Goal: Task Accomplishment & Management: Use online tool/utility

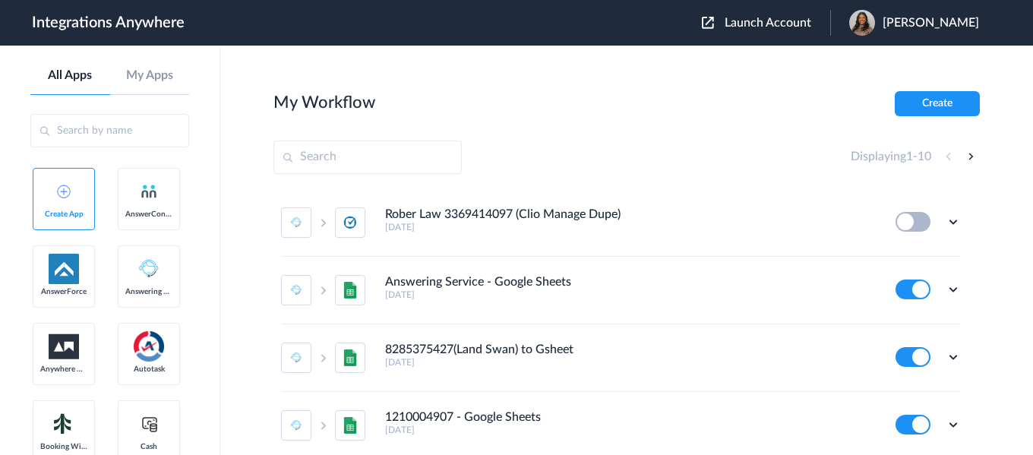
click at [785, 33] on div "Launch Account [PERSON_NAME] My Account Logout" at bounding box center [848, 23] width 292 height 26
click at [779, 30] on button "Launch Account" at bounding box center [766, 23] width 128 height 14
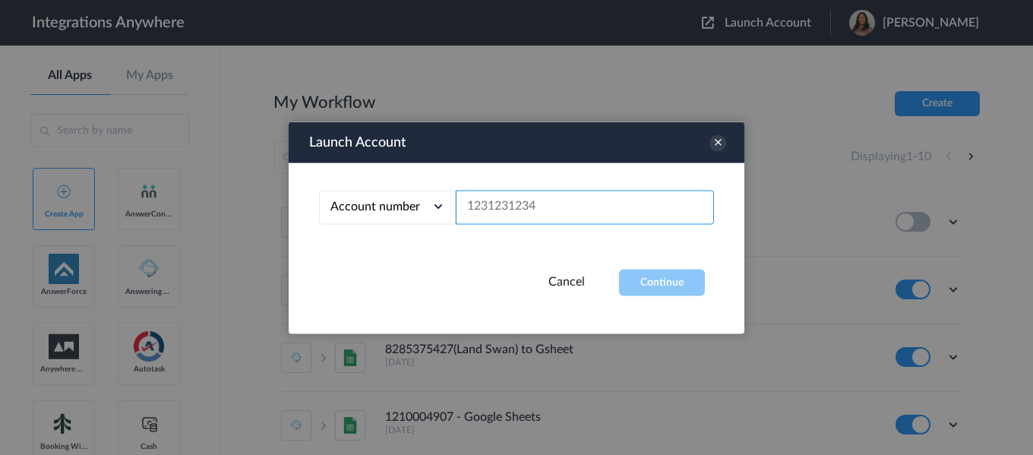
paste input "9103757811"
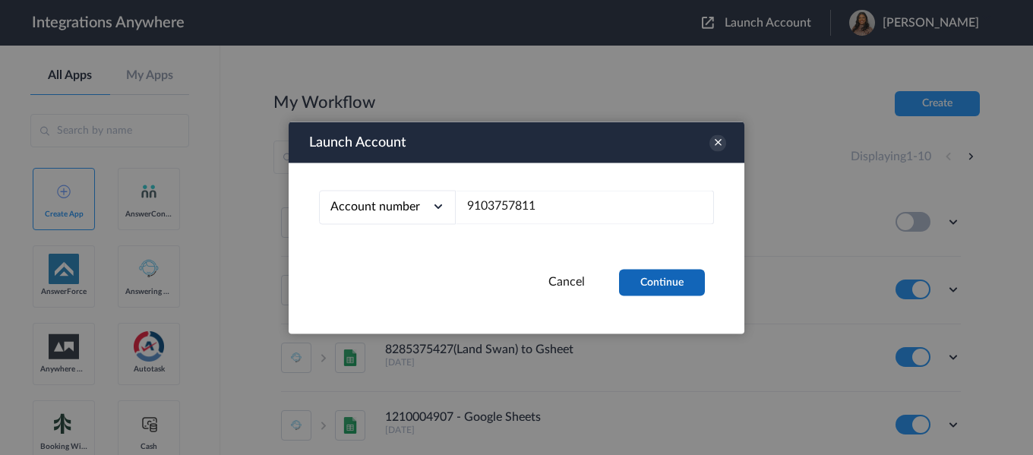
click at [667, 275] on button "Continue" at bounding box center [662, 282] width 86 height 27
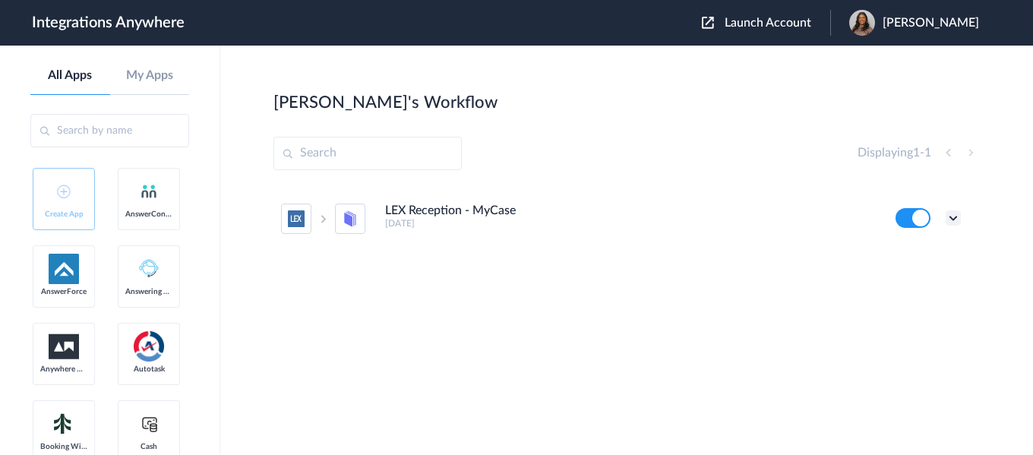
click at [947, 219] on icon at bounding box center [952, 217] width 15 height 15
click at [926, 252] on li "Edit" at bounding box center [911, 253] width 99 height 28
click at [957, 216] on icon at bounding box center [952, 217] width 15 height 15
click at [934, 283] on link "Task history" at bounding box center [909, 281] width 73 height 11
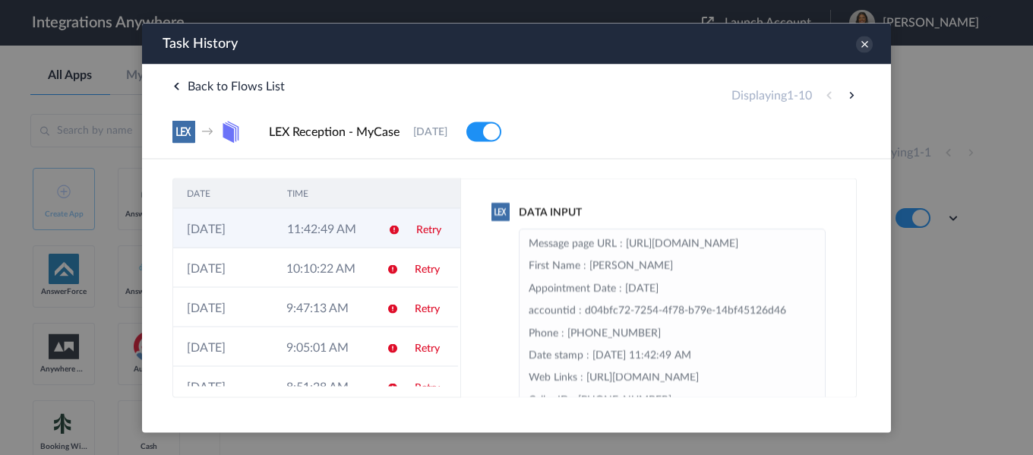
click at [337, 226] on td "11:42:49 AM" at bounding box center [323, 227] width 100 height 39
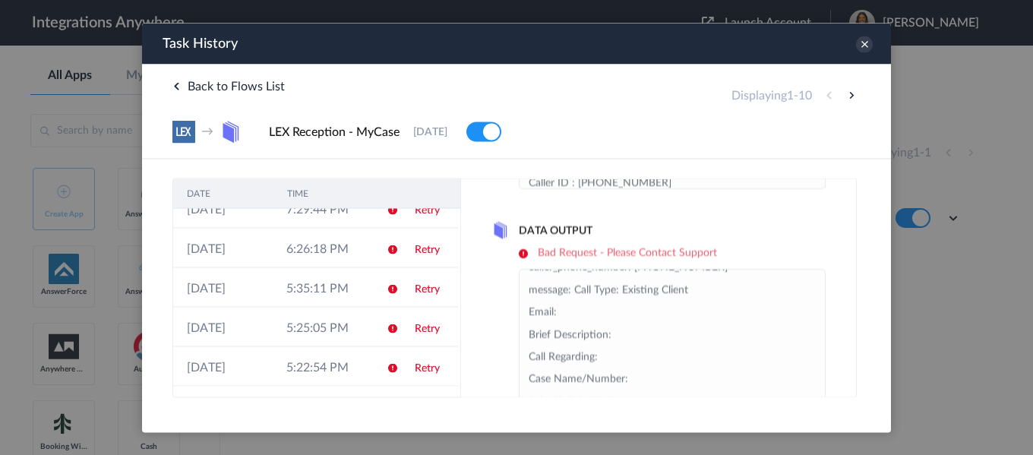
scroll to position [76, 0]
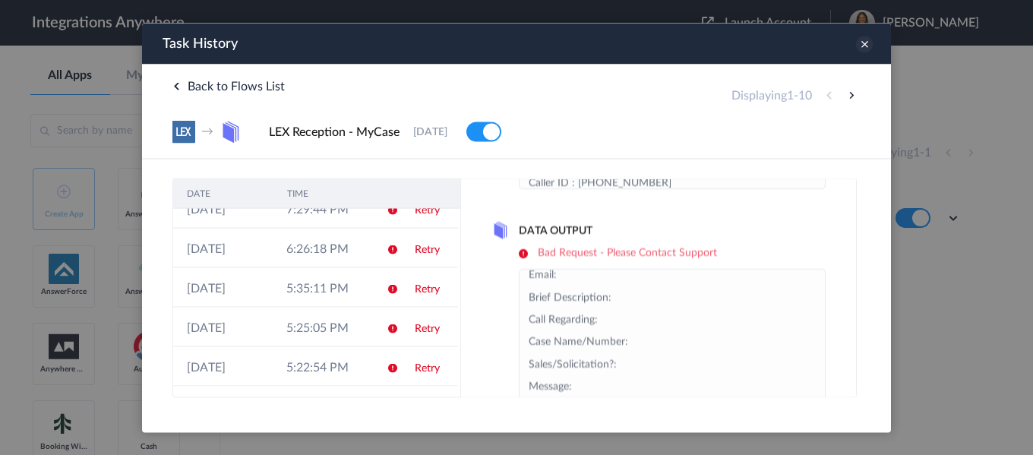
click at [866, 48] on icon at bounding box center [864, 44] width 17 height 17
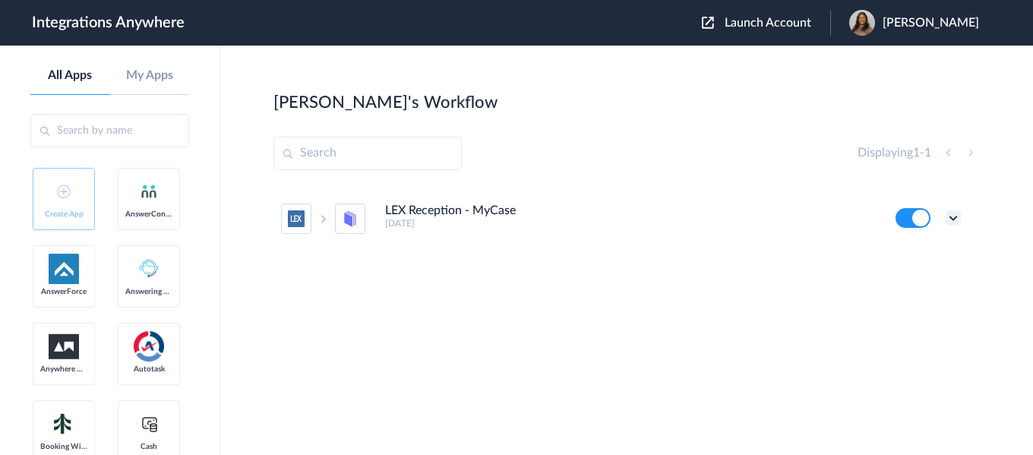
click at [958, 219] on icon at bounding box center [952, 217] width 15 height 15
click at [905, 284] on link "Task history" at bounding box center [909, 281] width 73 height 11
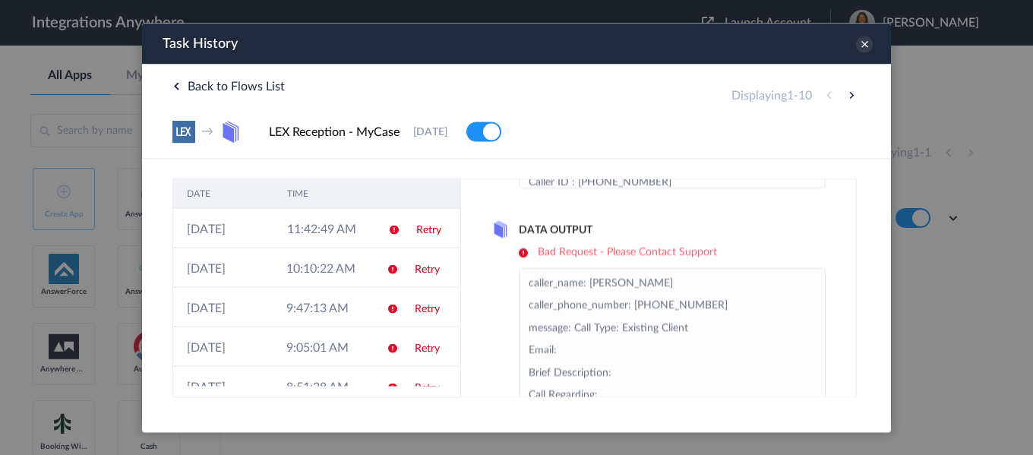
scroll to position [216, 0]
click at [872, 42] on div "Task History" at bounding box center [516, 43] width 749 height 41
click at [861, 44] on icon at bounding box center [864, 44] width 17 height 17
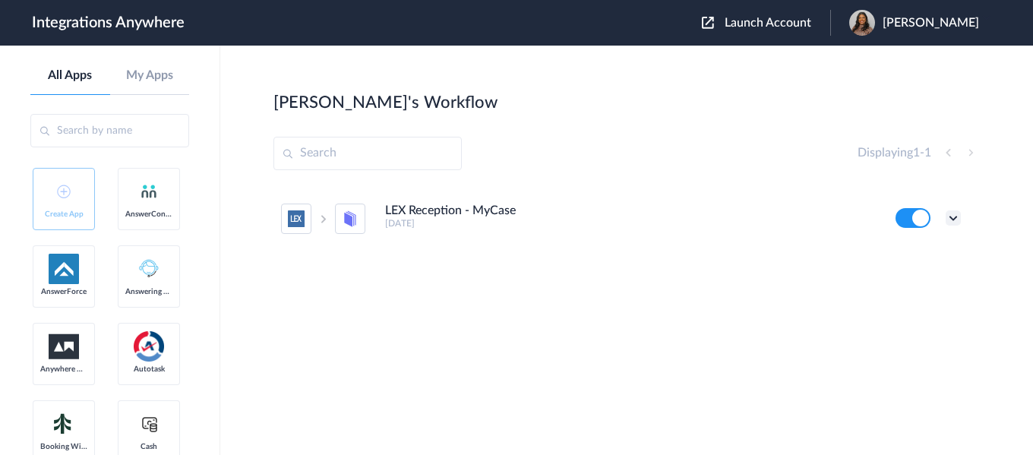
click at [955, 216] on icon at bounding box center [952, 217] width 15 height 15
click at [932, 254] on li "Edit" at bounding box center [911, 253] width 99 height 28
drag, startPoint x: 812, startPoint y: 21, endPoint x: 784, endPoint y: 47, distance: 38.2
click at [811, 21] on span "Launch Account" at bounding box center [767, 23] width 87 height 12
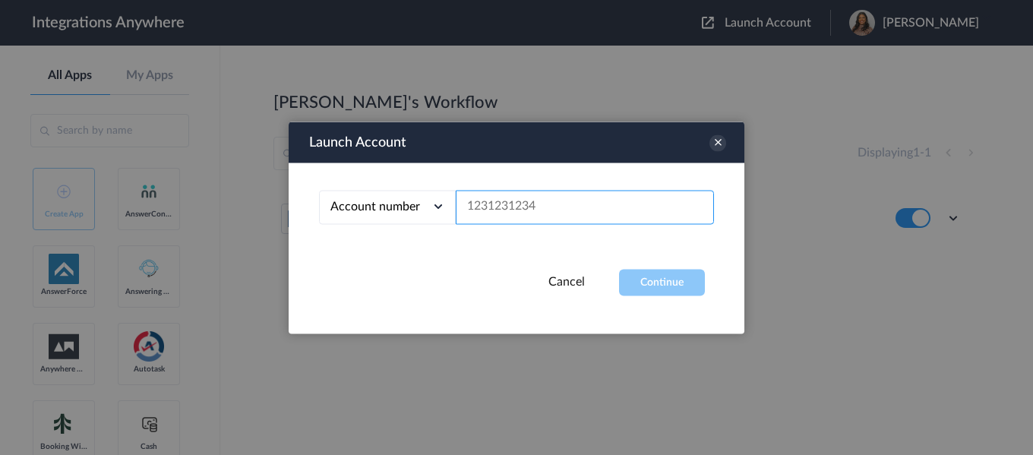
paste input "9103757811"
type input "9103757811"
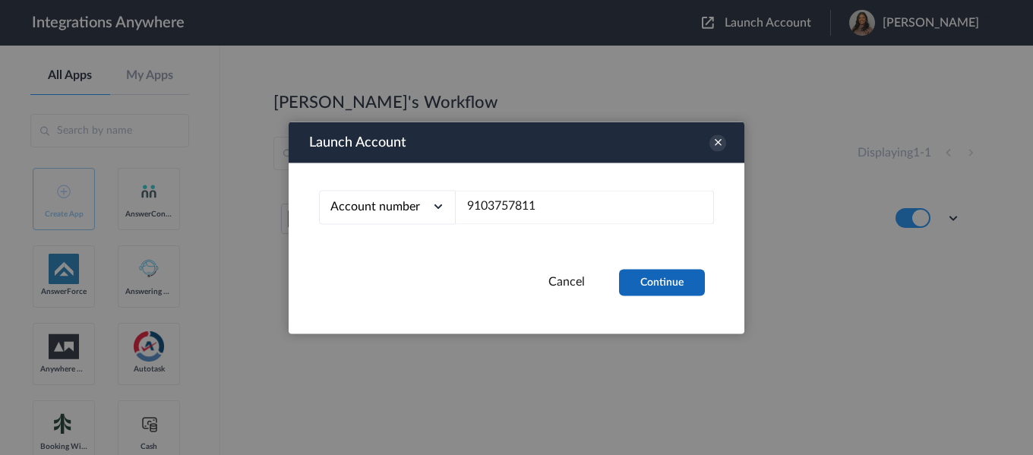
click at [667, 279] on button "Continue" at bounding box center [662, 282] width 86 height 27
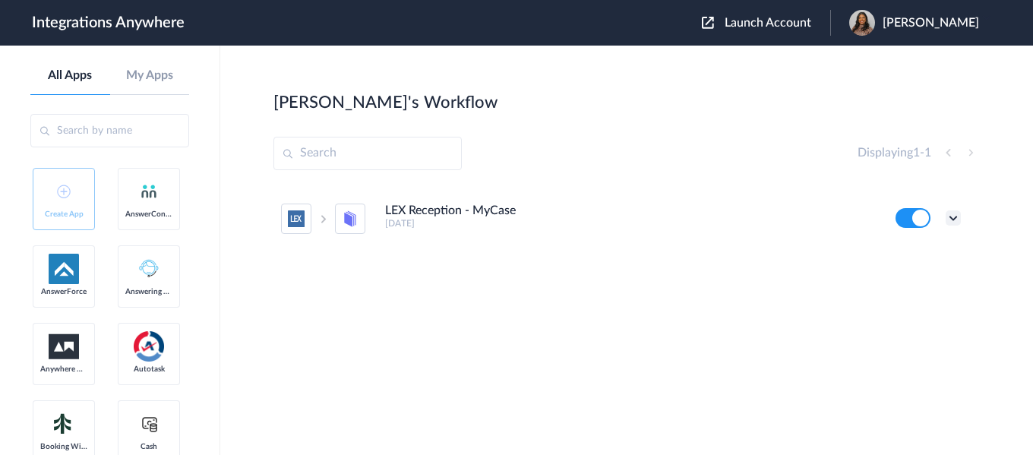
click at [951, 216] on icon at bounding box center [952, 217] width 15 height 15
click at [920, 276] on link "Task history" at bounding box center [909, 281] width 73 height 11
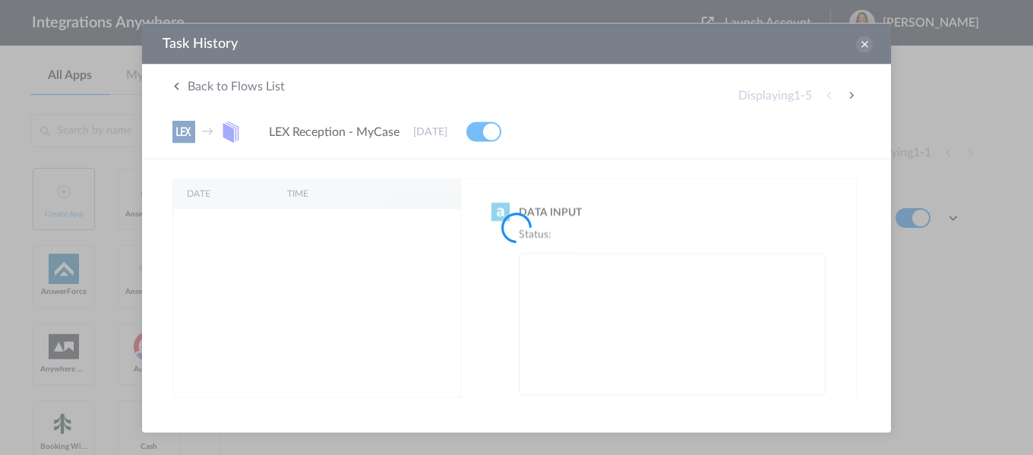
scroll to position [0, 0]
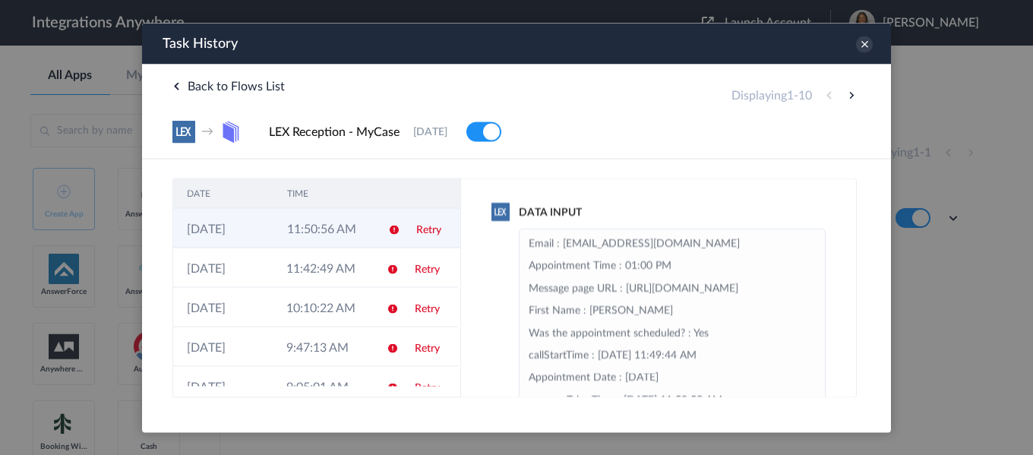
click at [320, 235] on td "11:50:56 AM" at bounding box center [323, 227] width 100 height 39
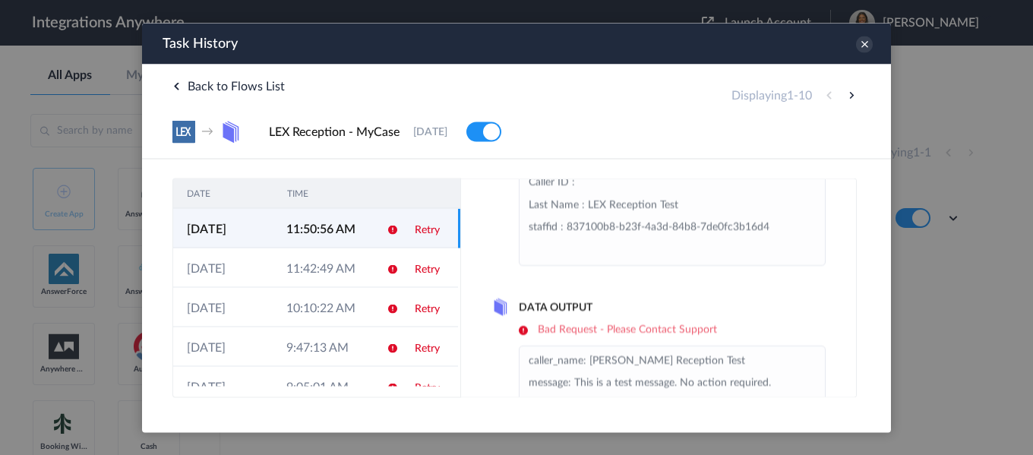
scroll to position [216, 0]
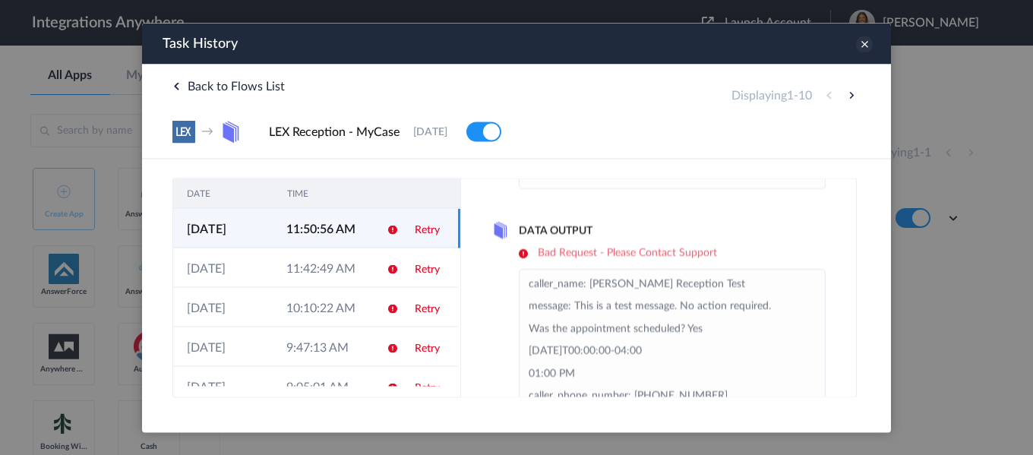
click at [866, 39] on icon at bounding box center [864, 44] width 17 height 17
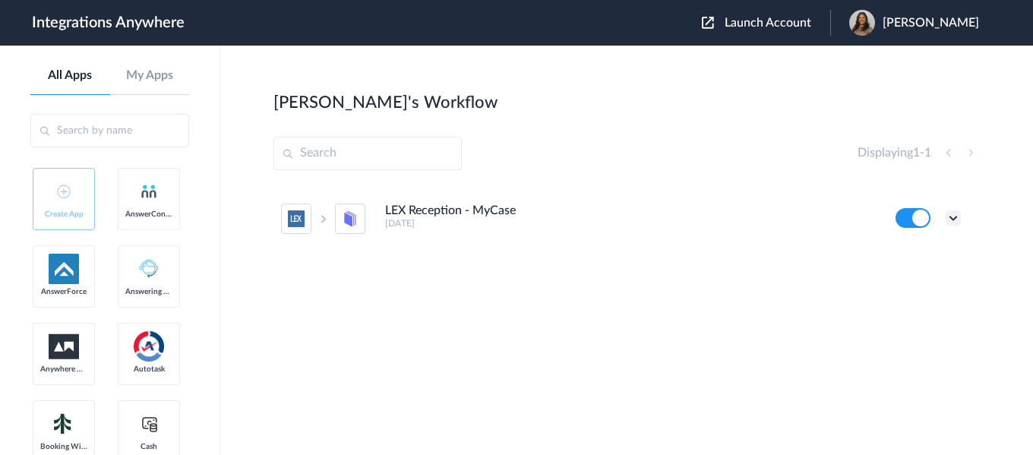
click at [951, 216] on icon at bounding box center [952, 217] width 15 height 15
click at [917, 250] on li "Edit" at bounding box center [911, 253] width 99 height 28
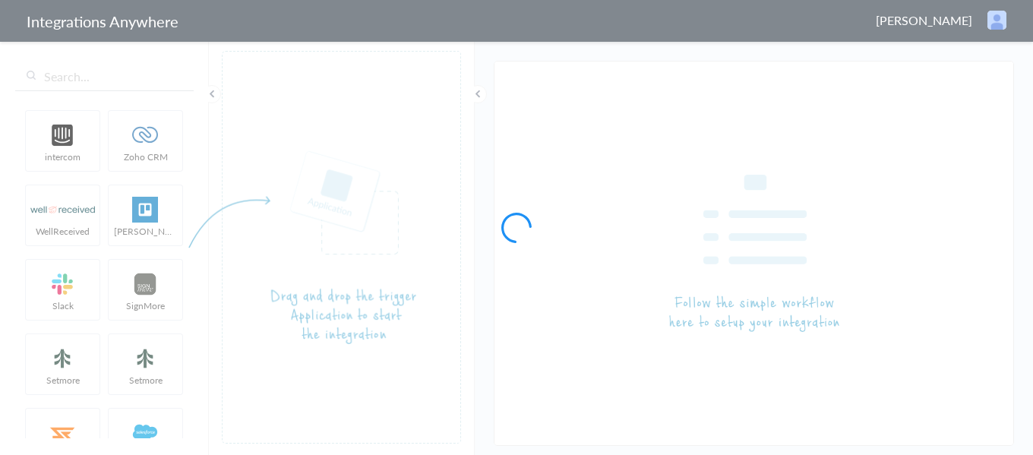
type input "LEX Reception - MyCase"
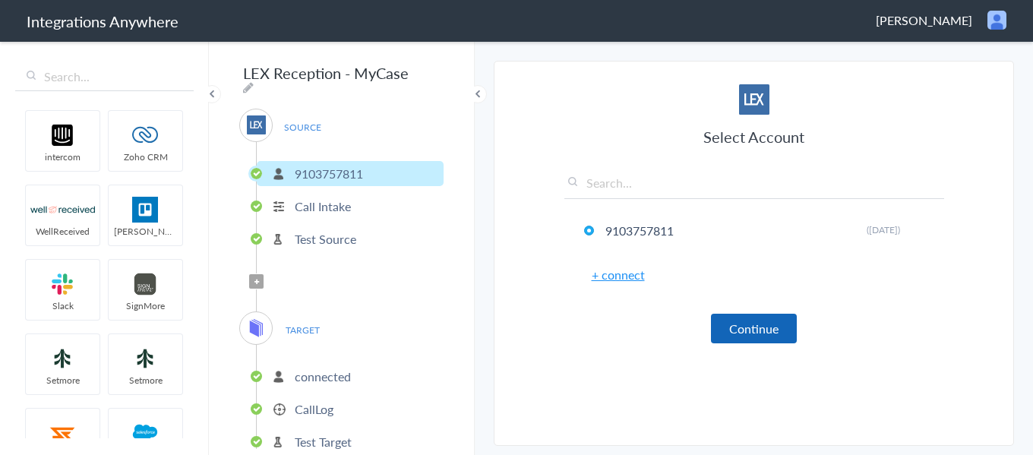
click at [736, 317] on button "Continue" at bounding box center [754, 329] width 86 height 30
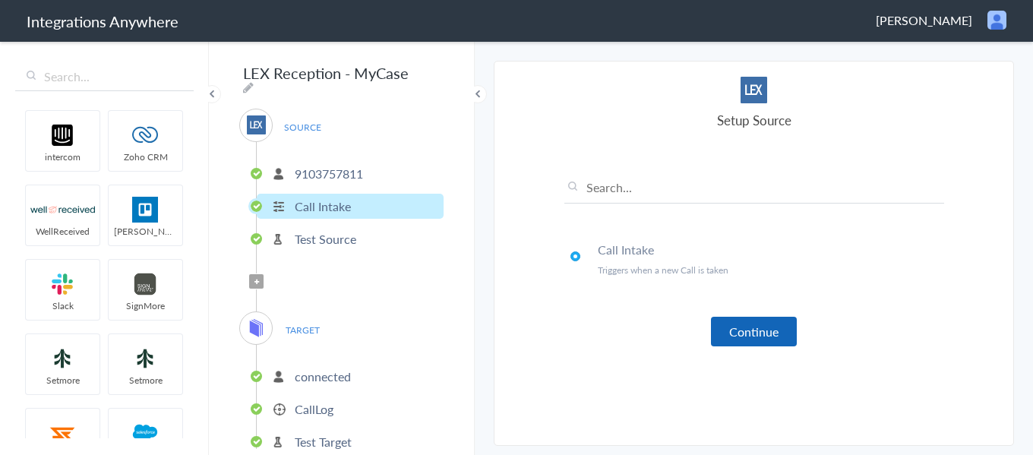
click at [733, 332] on button "Continue" at bounding box center [754, 332] width 86 height 30
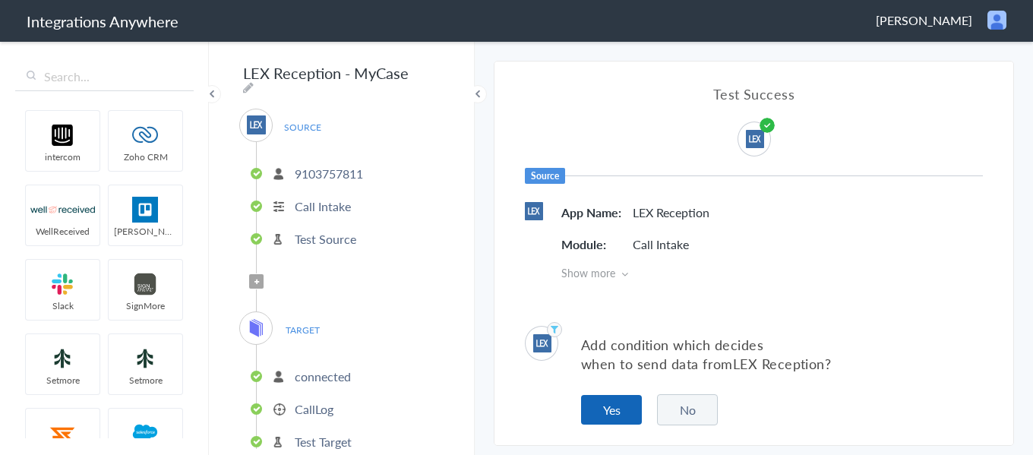
click at [599, 400] on button "Yes" at bounding box center [611, 410] width 61 height 30
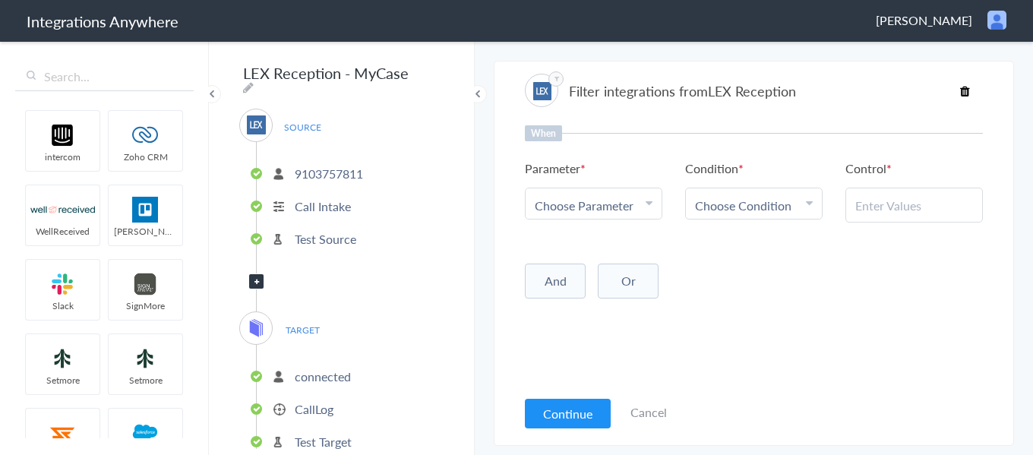
click at [256, 279] on icon at bounding box center [256, 282] width 5 height 6
click at [617, 205] on span "Choose Parameter" at bounding box center [584, 205] width 99 height 17
click at [602, 248] on input "text" at bounding box center [593, 247] width 136 height 33
type input "call type"
click at [643, 270] on link "Call Type" at bounding box center [593, 279] width 136 height 33
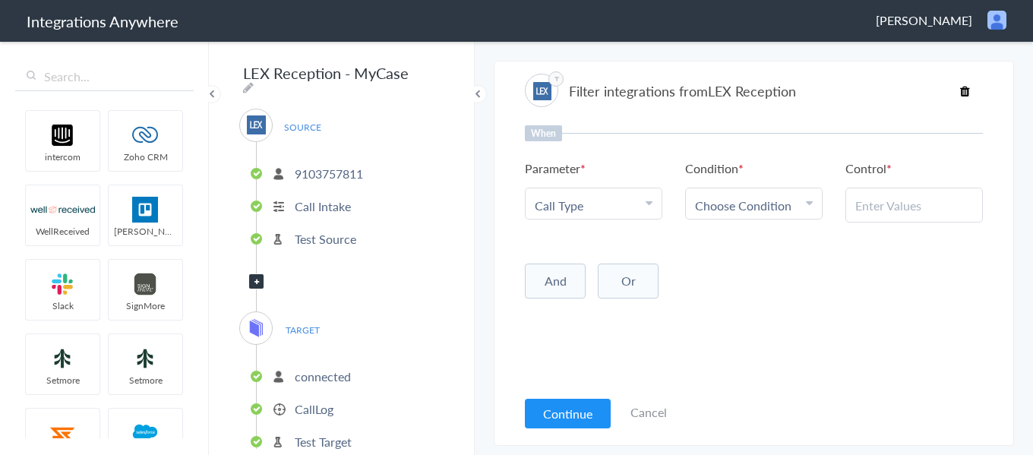
click at [733, 195] on link "Choose Condition" at bounding box center [754, 203] width 136 height 30
click at [749, 279] on link "Contains" at bounding box center [754, 279] width 136 height 33
click at [879, 211] on input "text" at bounding box center [914, 205] width 118 height 17
type input "New Client"
click at [580, 409] on button "Continue" at bounding box center [568, 414] width 86 height 30
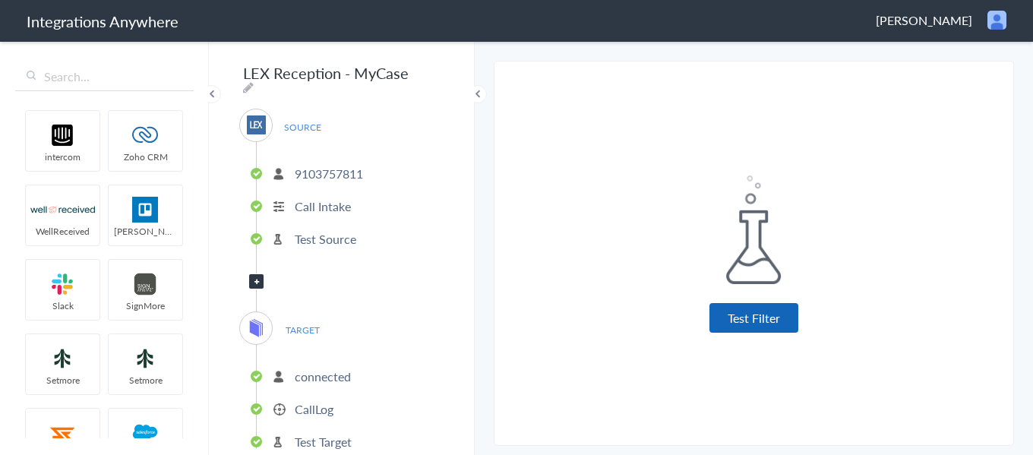
click at [740, 323] on button "Test Filter" at bounding box center [753, 318] width 89 height 30
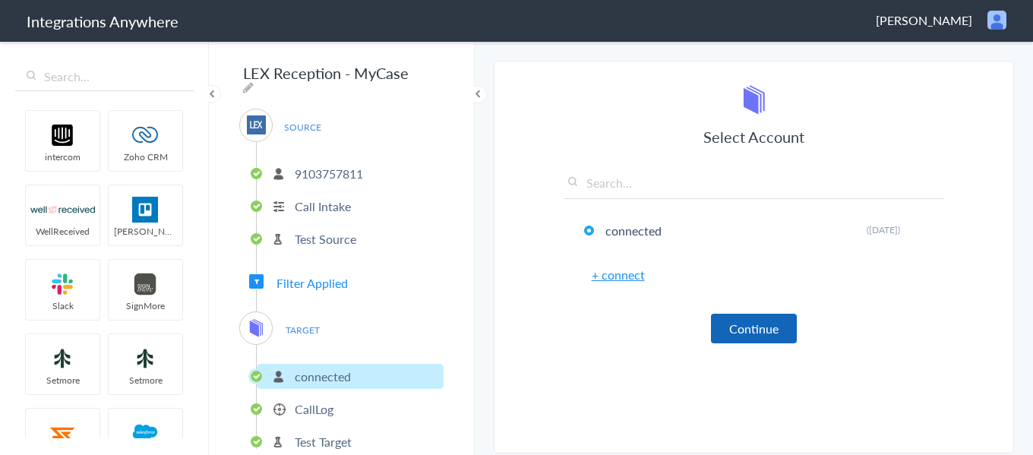
click at [737, 322] on button "Continue" at bounding box center [754, 329] width 86 height 30
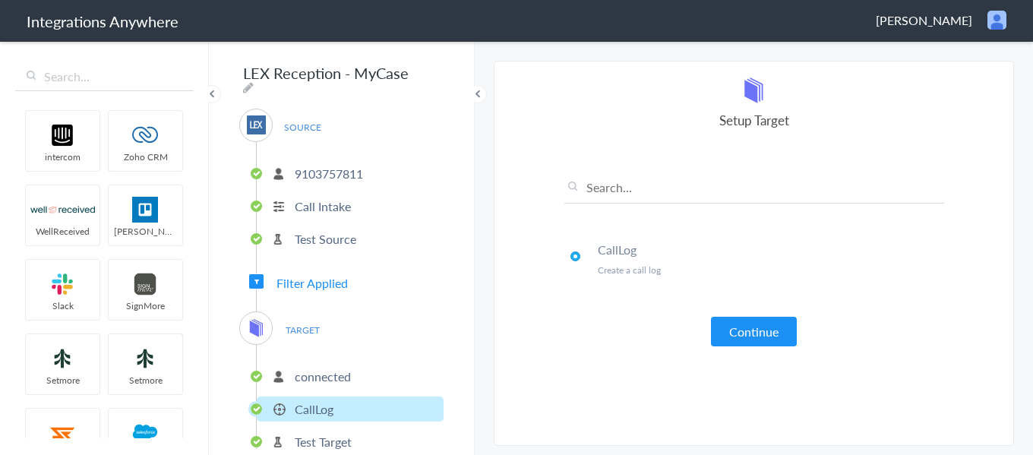
click at [734, 320] on button "Continue" at bounding box center [754, 332] width 86 height 30
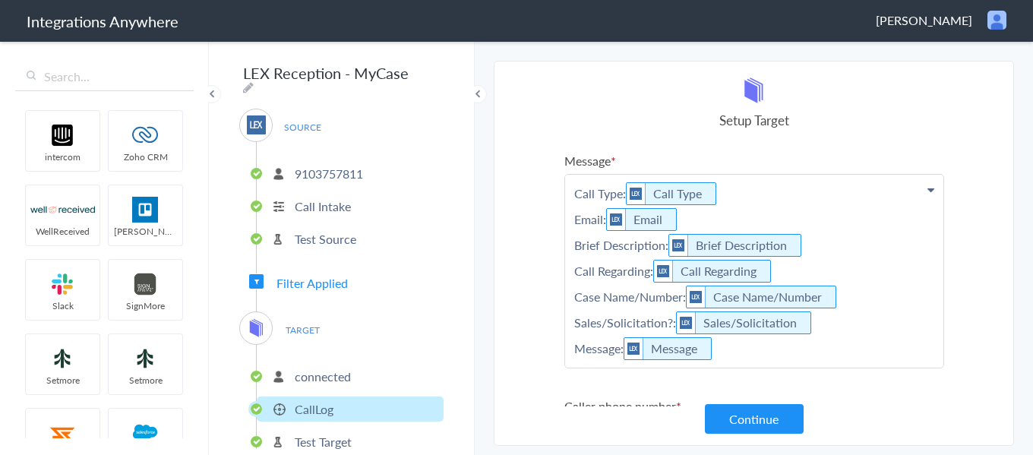
click at [748, 349] on p "Call Type: Call Type Email: Email Brief Description: Brief Description Call Reg…" at bounding box center [754, 271] width 378 height 193
click at [752, 345] on p "Call Type: Call Type Email: Email Brief Description: Brief Description Call Reg…" at bounding box center [754, 271] width 378 height 193
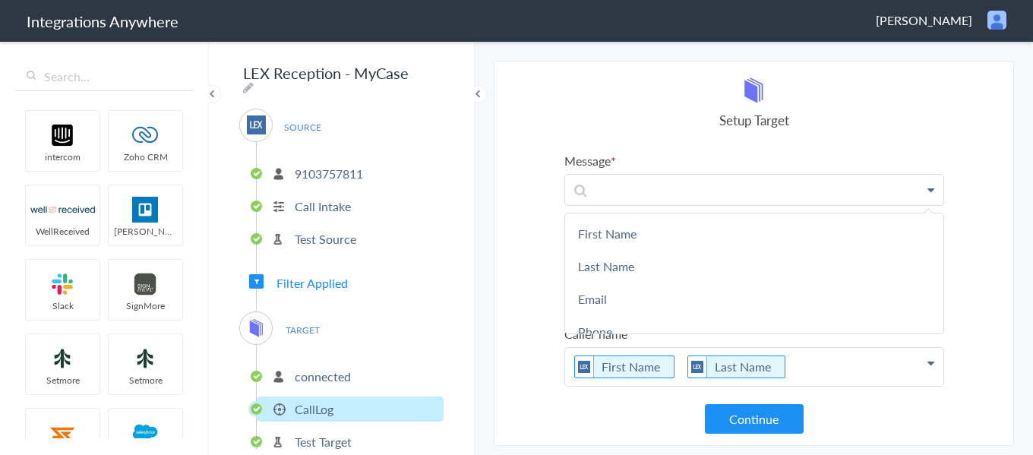
click at [520, 175] on section "Select Account 9103757811 Rename Delete (8 months ago) + connect Continue Setup…" at bounding box center [754, 253] width 520 height 385
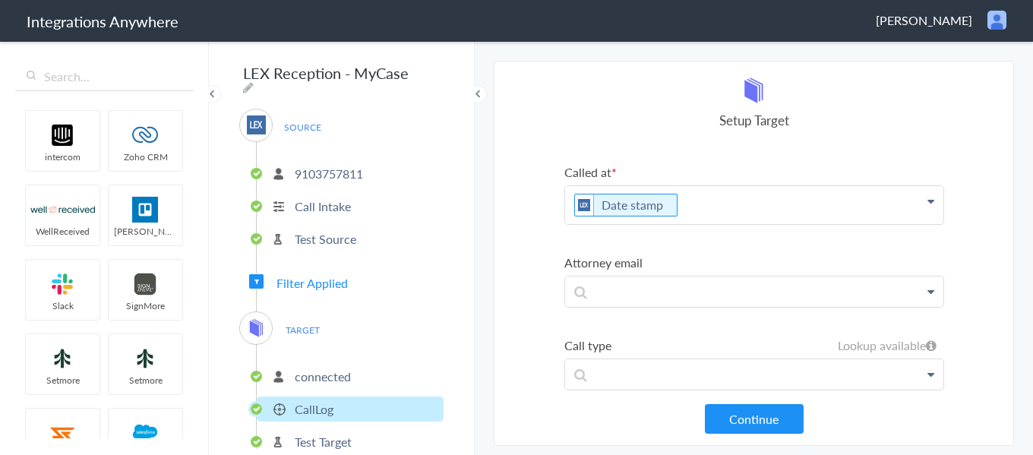
scroll to position [265, 0]
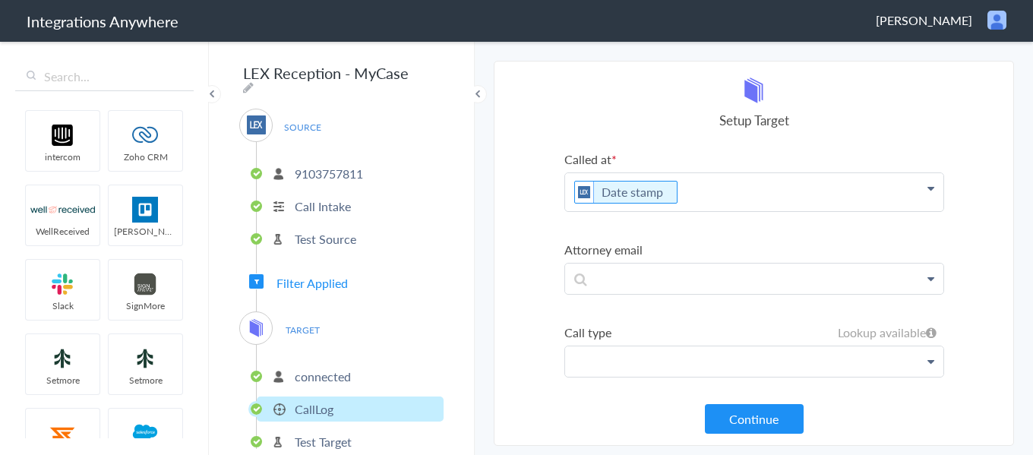
click at [671, 376] on p at bounding box center [754, 361] width 378 height 30
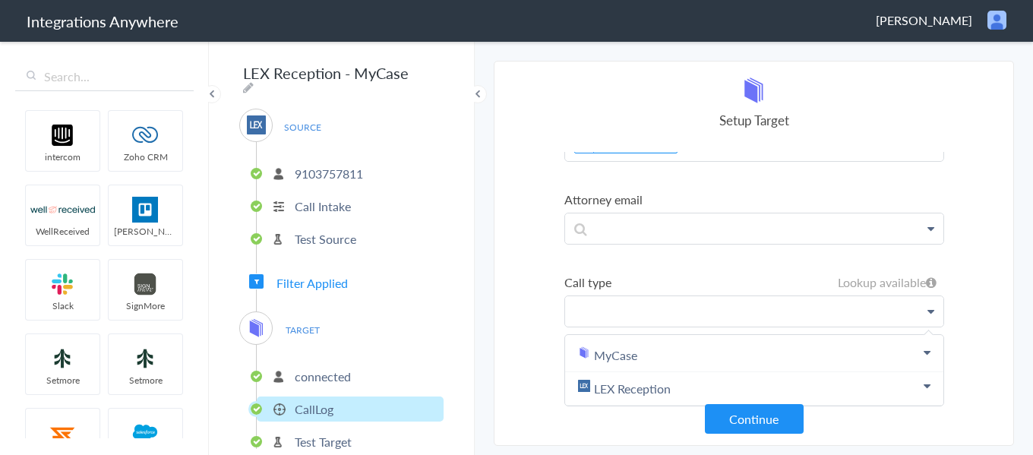
scroll to position [327, 0]
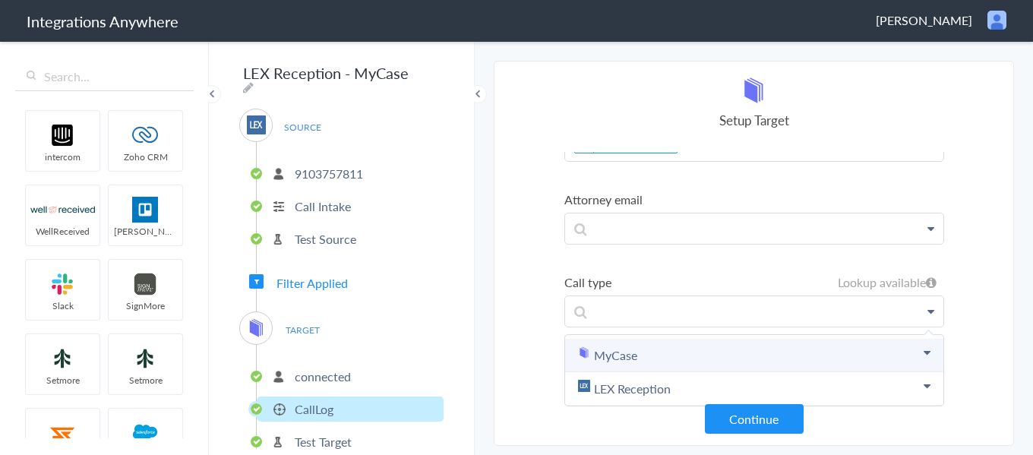
click at [679, 351] on link "MyCase" at bounding box center [754, 355] width 378 height 33
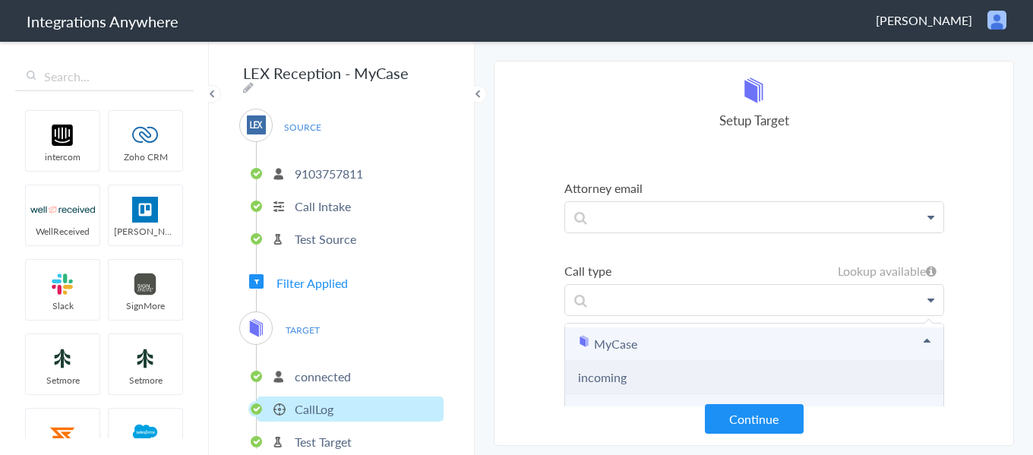
click at [683, 374] on li "incoming" at bounding box center [754, 377] width 378 height 33
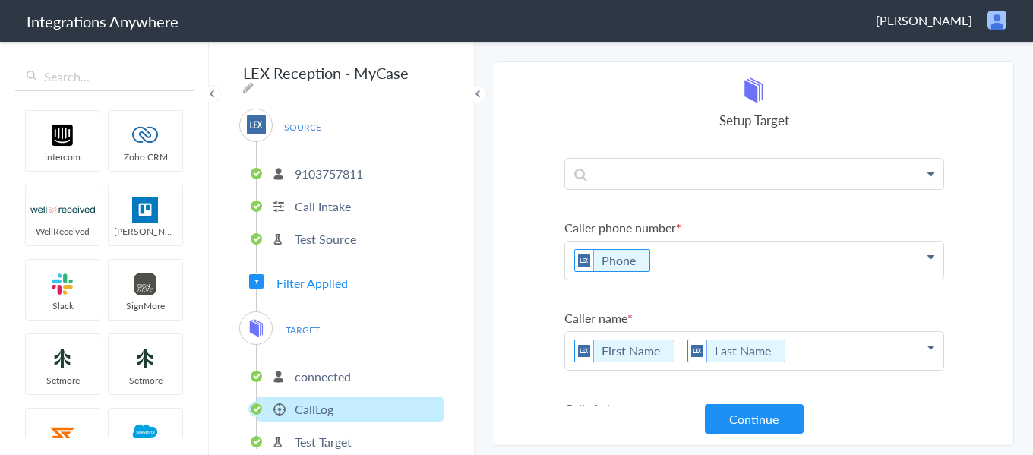
scroll to position [0, 0]
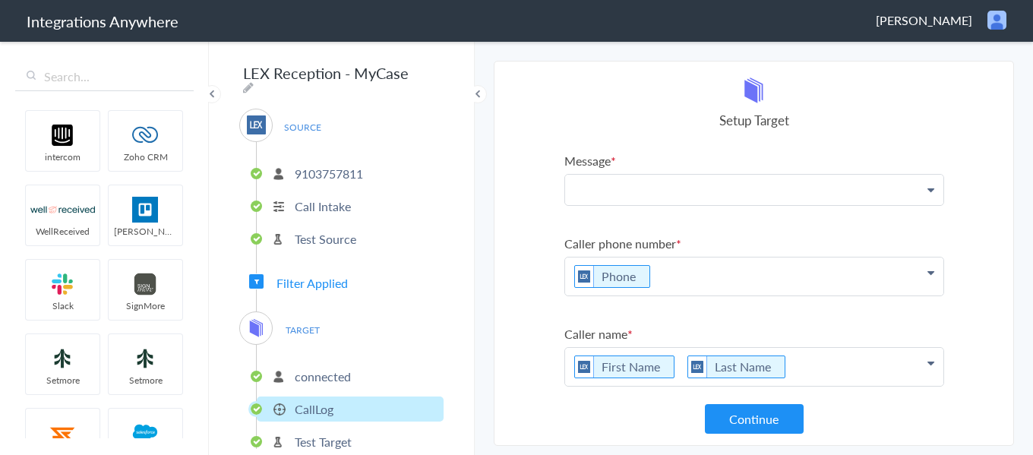
click at [630, 191] on p at bounding box center [754, 190] width 378 height 30
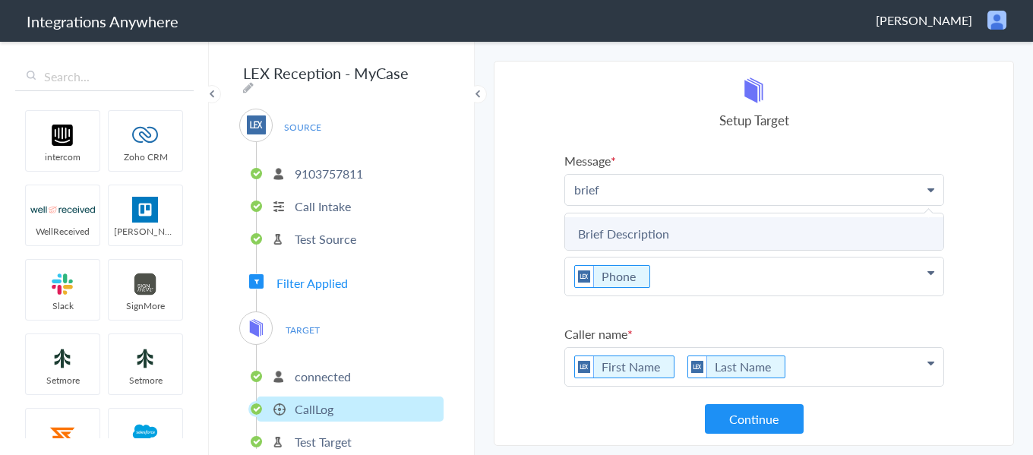
click at [622, 226] on link "Brief Description" at bounding box center [754, 233] width 378 height 33
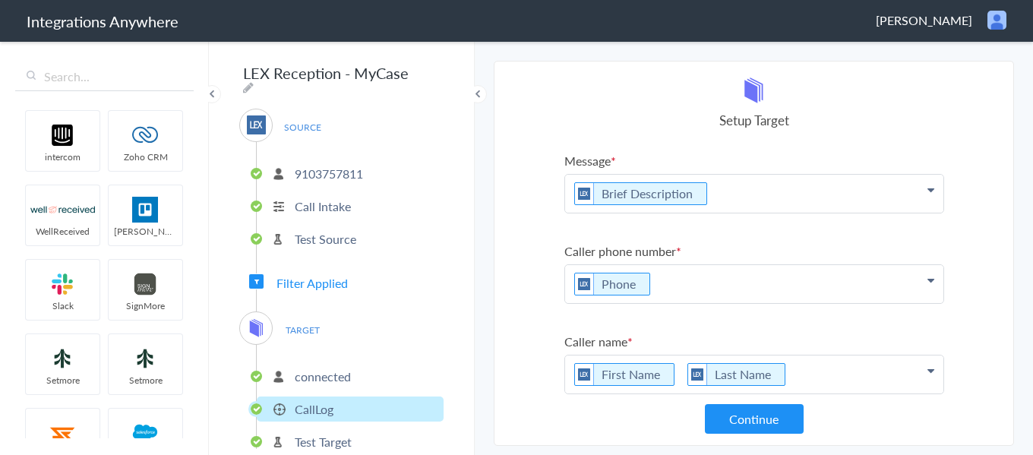
click at [755, 205] on p "Brief Description" at bounding box center [754, 194] width 378 height 38
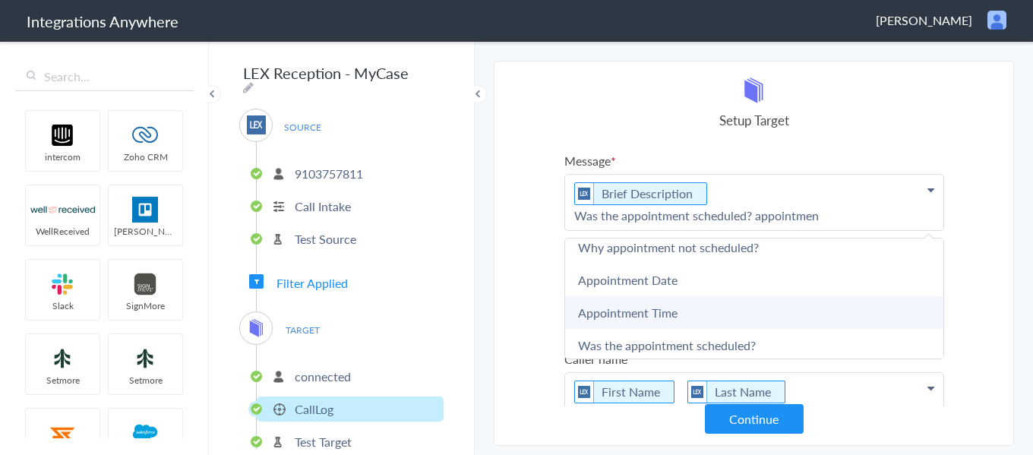
scroll to position [14, 0]
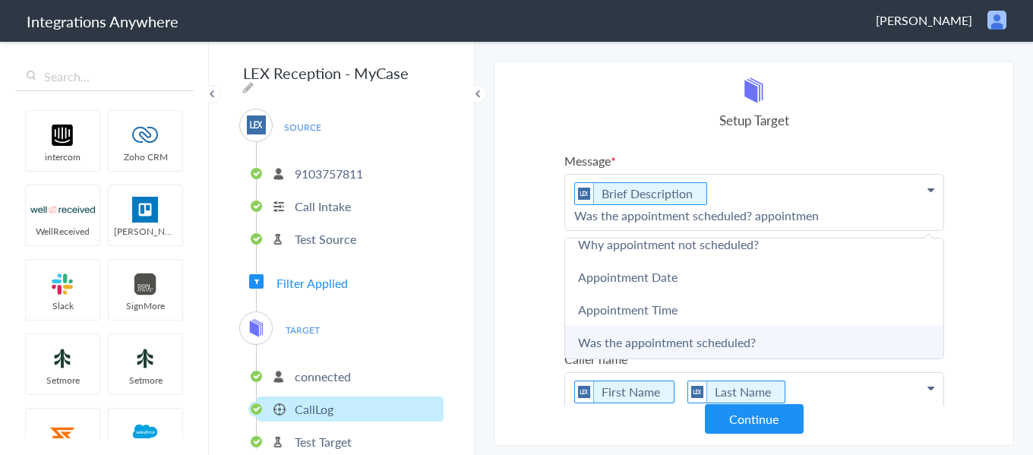
click at [772, 332] on link "Was the appointment scheduled?" at bounding box center [754, 342] width 378 height 33
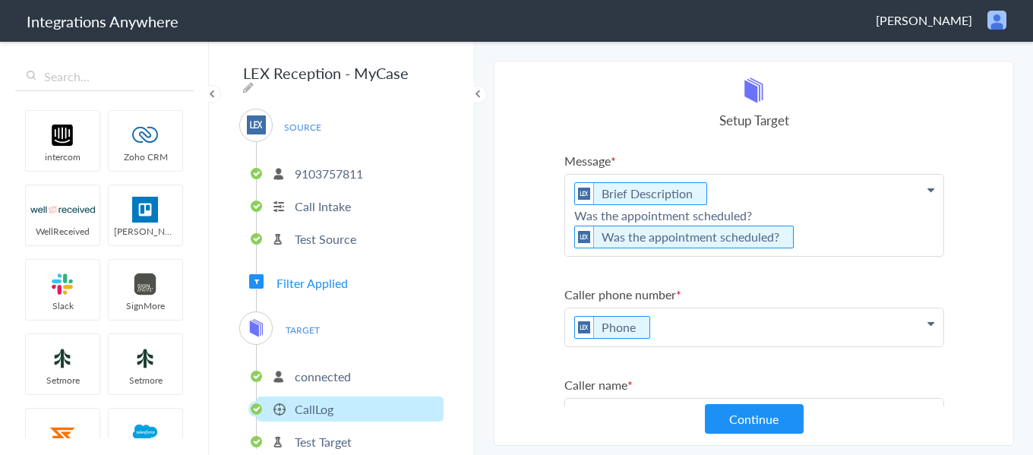
click at [844, 246] on p "Brief Description Was the appointment scheduled? Was the appointment scheduled?" at bounding box center [754, 215] width 378 height 81
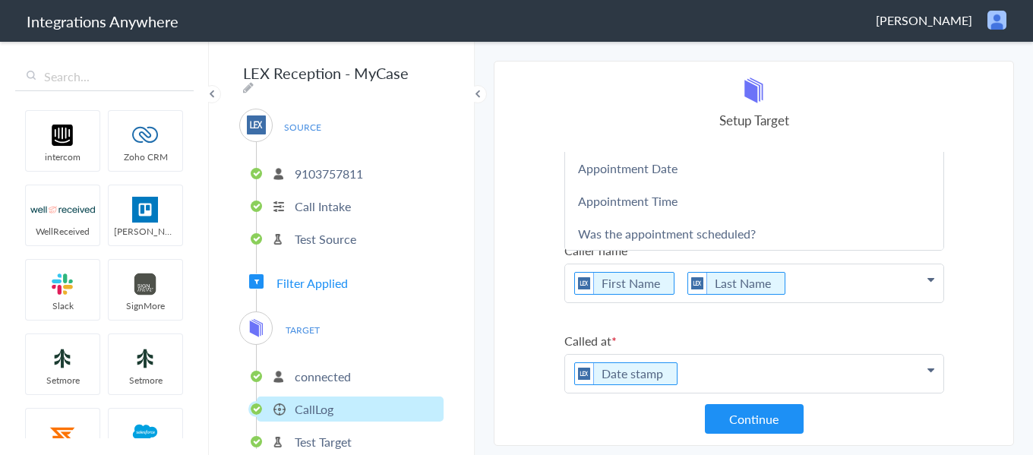
scroll to position [76, 0]
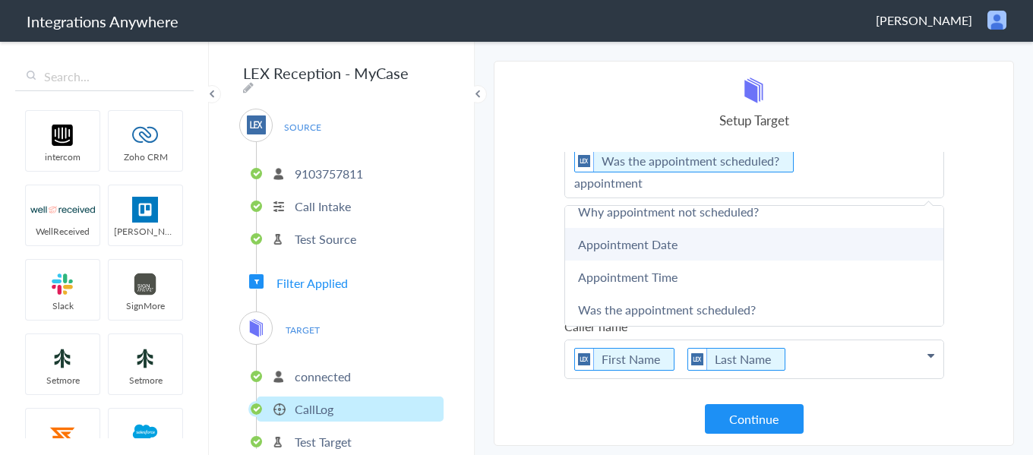
click at [667, 248] on link "Appointment Date" at bounding box center [754, 244] width 378 height 33
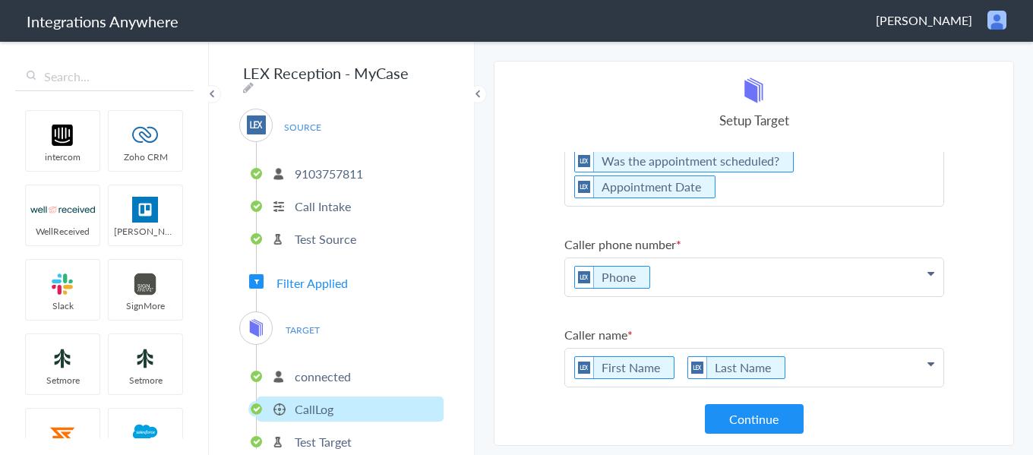
click at [738, 192] on p "Brief Description Was the appointment scheduled? Was the appointment scheduled?…" at bounding box center [754, 152] width 378 height 107
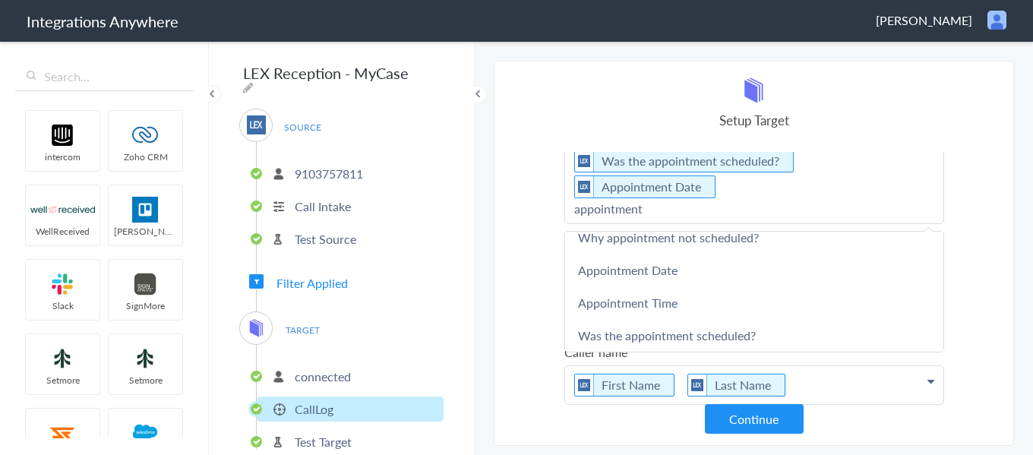
click at [661, 311] on link "Appointment Time" at bounding box center [754, 302] width 378 height 33
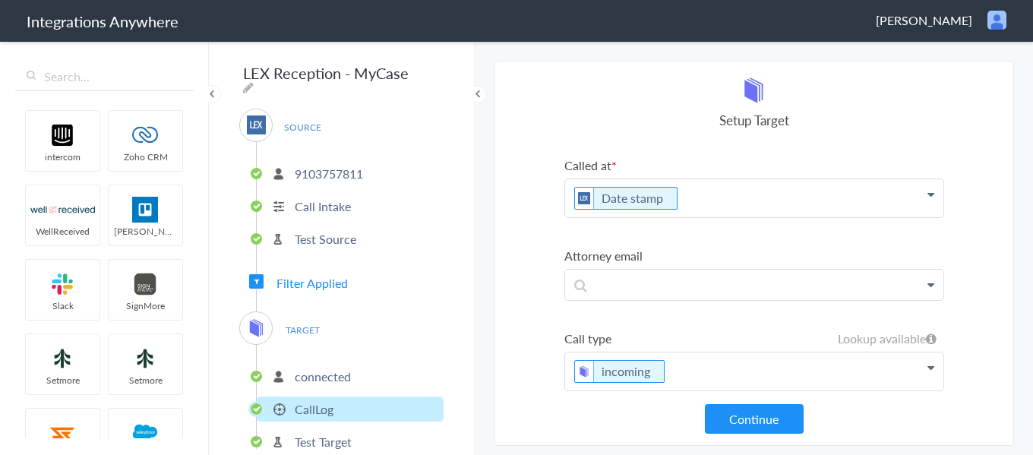
scroll to position [375, 0]
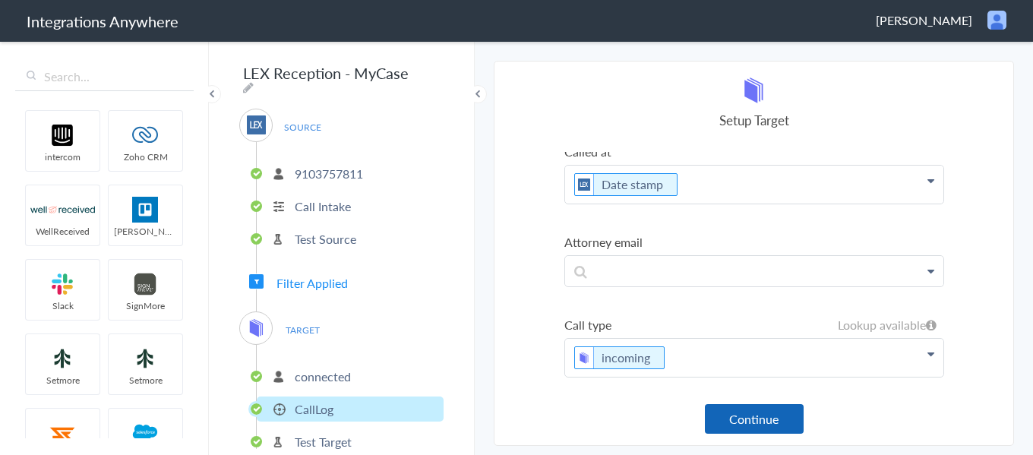
click at [774, 420] on button "Continue" at bounding box center [754, 419] width 99 height 30
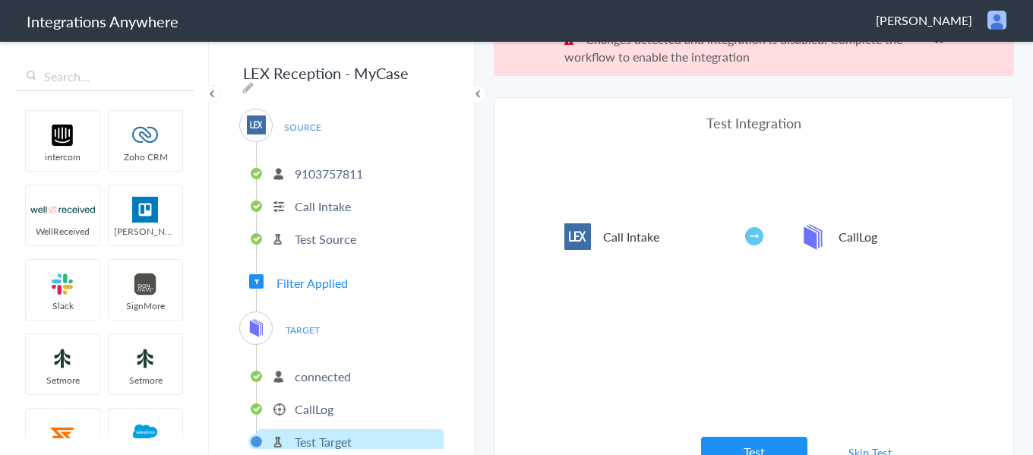
scroll to position [56, 0]
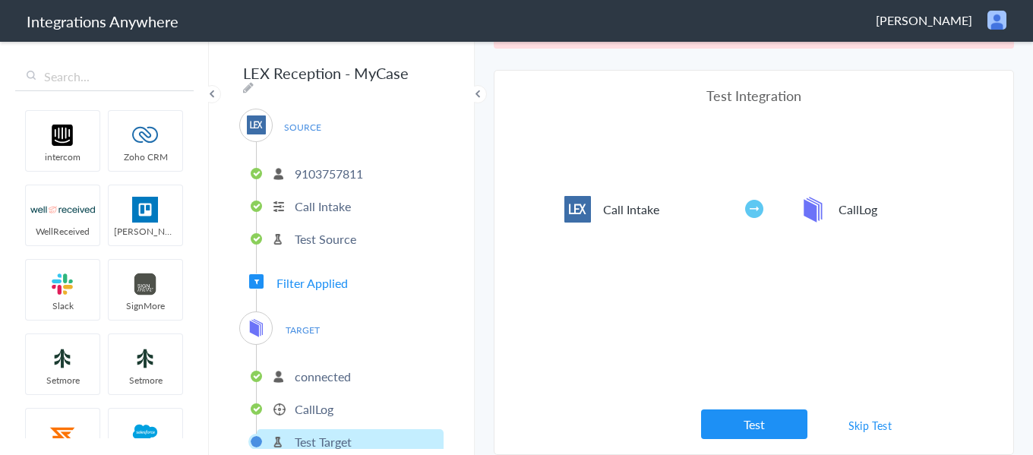
click at [857, 427] on link "Skip Test" at bounding box center [870, 425] width 80 height 27
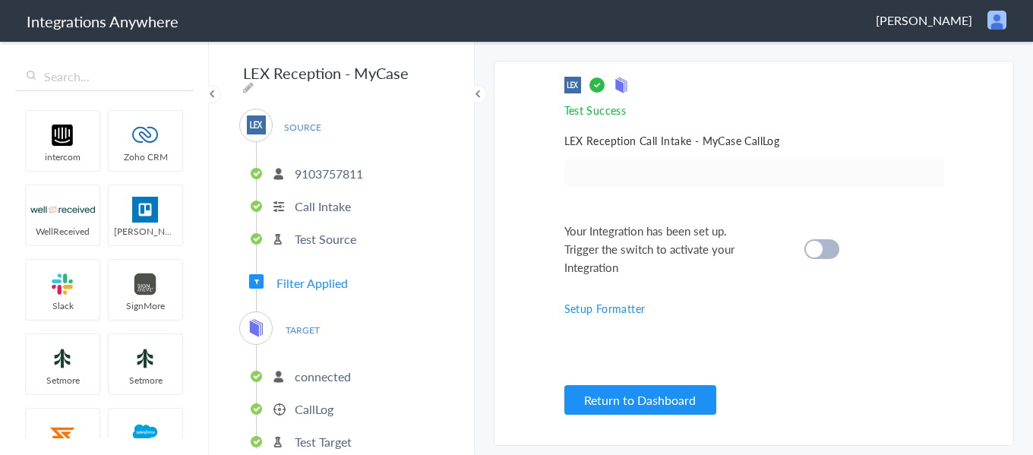
scroll to position [0, 0]
click at [820, 243] on cite at bounding box center [814, 249] width 17 height 17
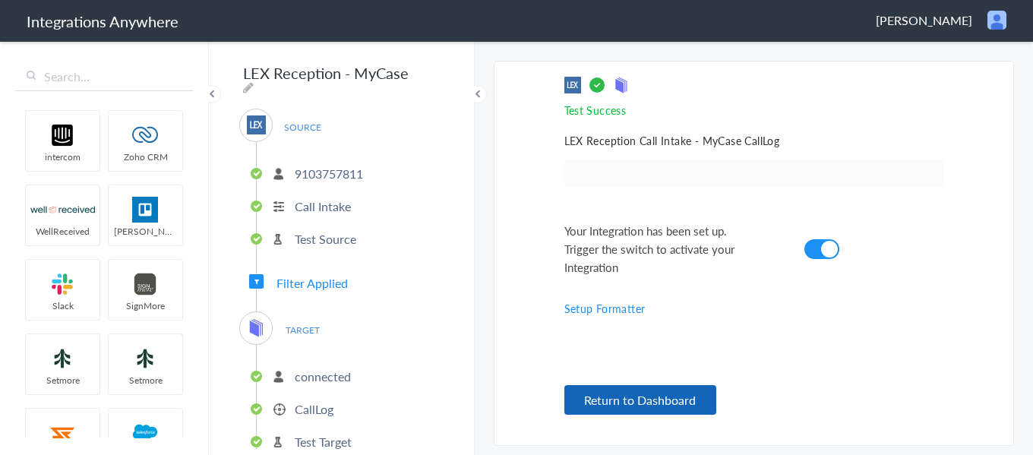
click at [699, 388] on button "Return to Dashboard" at bounding box center [640, 400] width 152 height 30
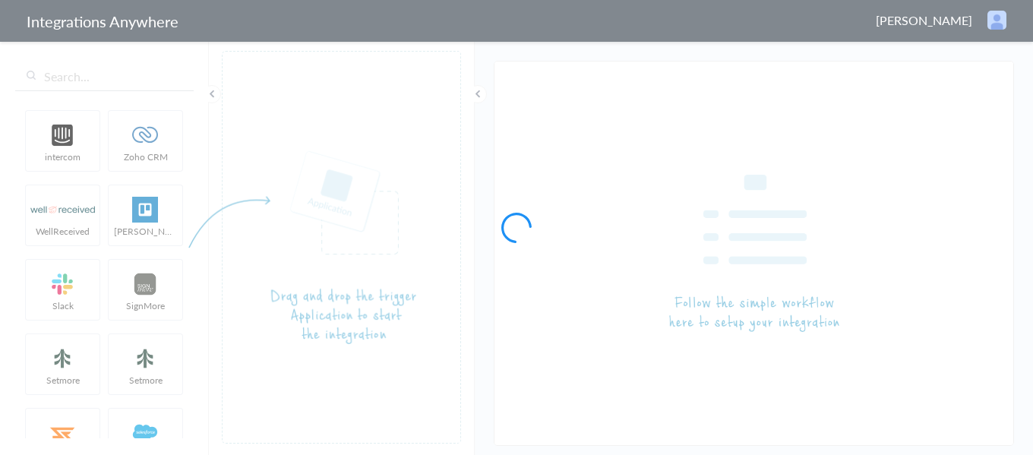
type input "LEX Reception - MyCase"
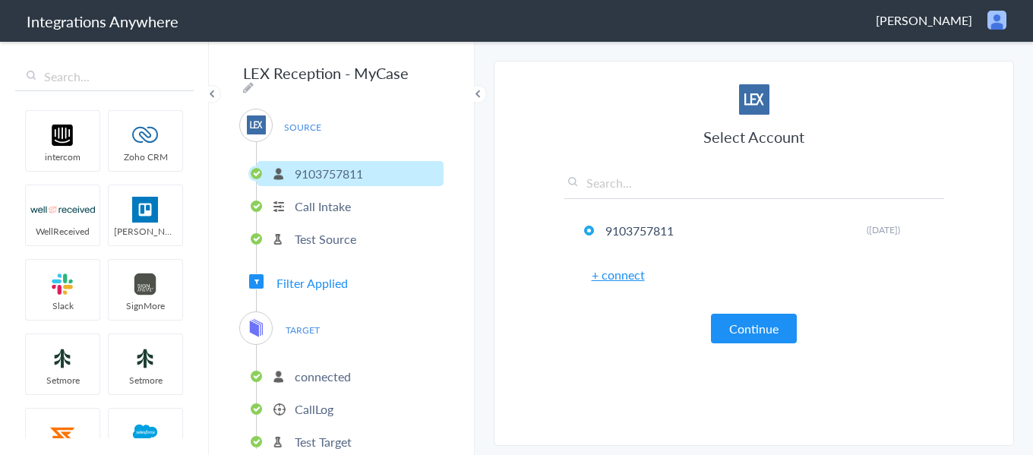
click at [319, 372] on p "connected" at bounding box center [323, 376] width 56 height 17
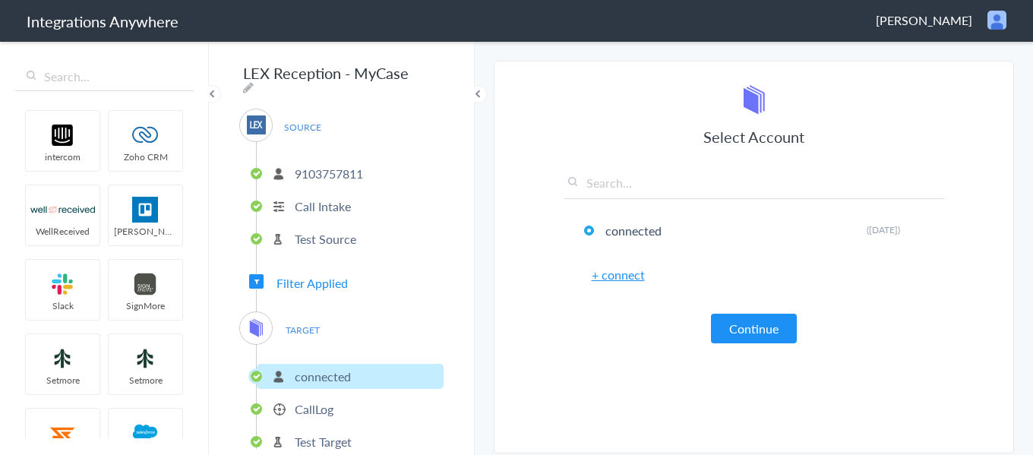
click at [323, 407] on p "CallLog" at bounding box center [314, 408] width 39 height 17
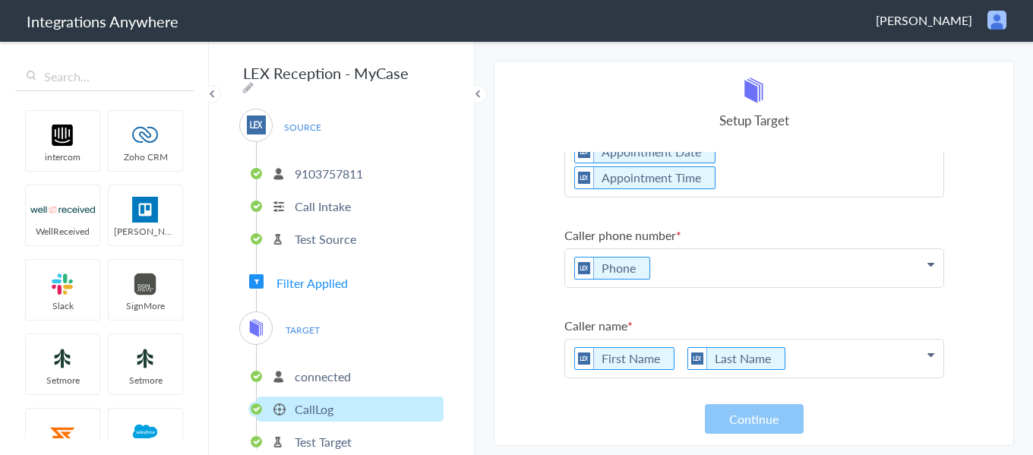
scroll to position [76, 0]
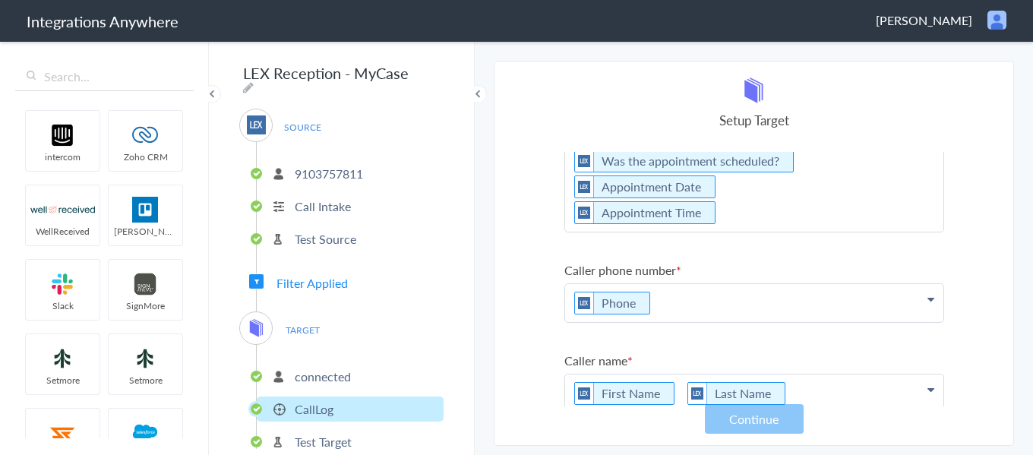
click at [760, 210] on p "Brief Description Was the appointment scheduled? Was the appointment scheduled?…" at bounding box center [754, 165] width 378 height 133
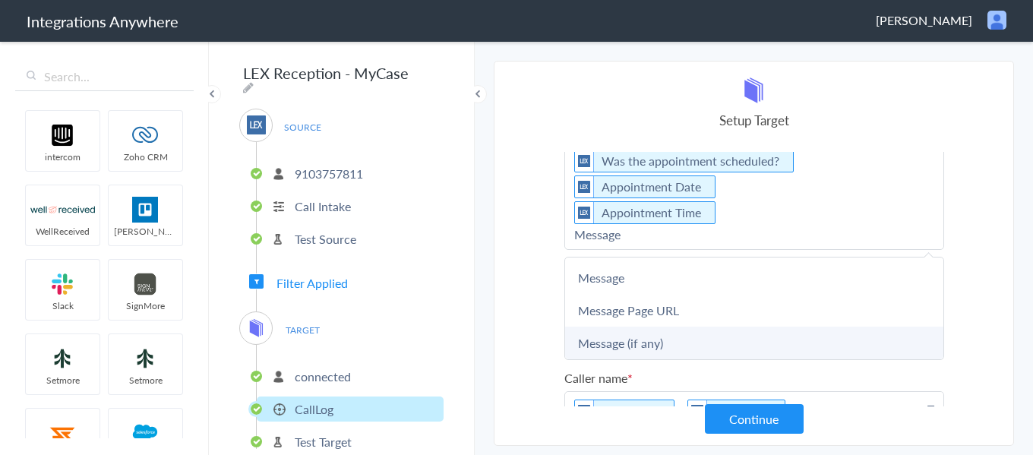
click at [665, 336] on link "Message (if any)" at bounding box center [754, 343] width 378 height 33
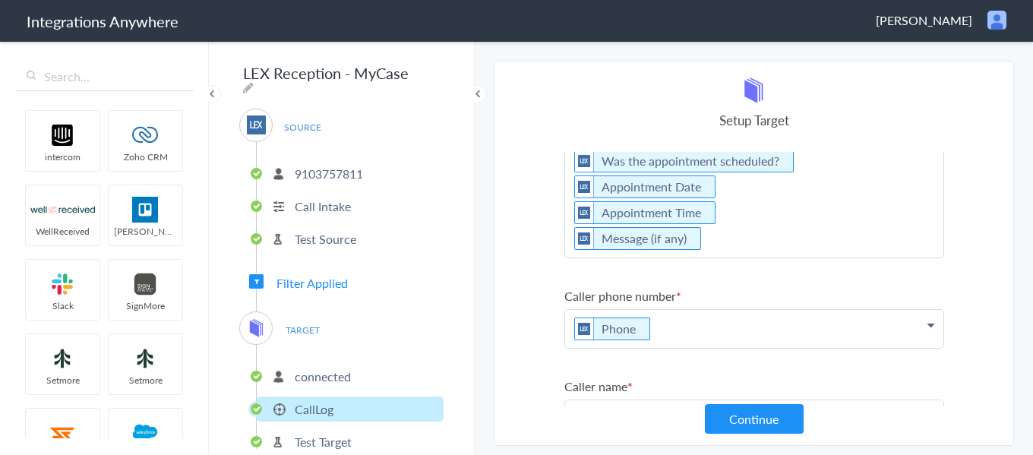
click at [738, 255] on p "Brief Description Was the appointment scheduled? Was the appointment scheduled?…" at bounding box center [754, 178] width 378 height 159
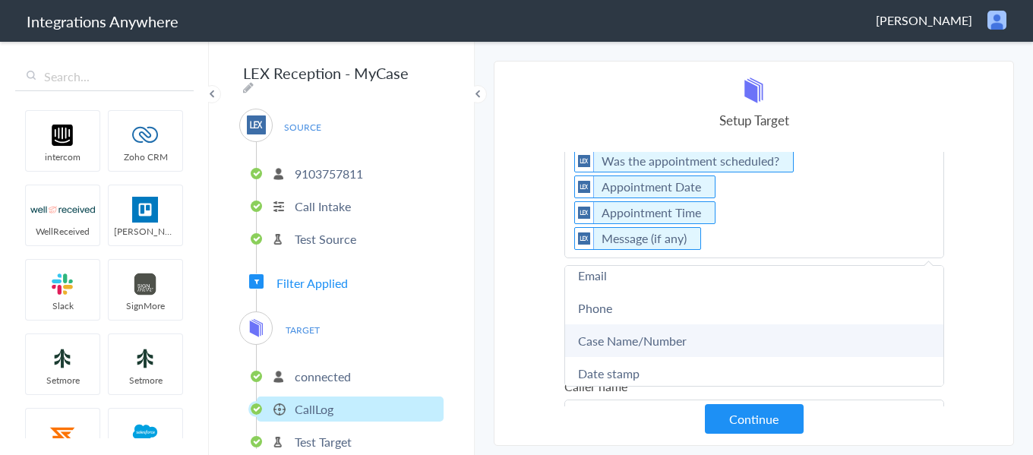
scroll to position [152, 0]
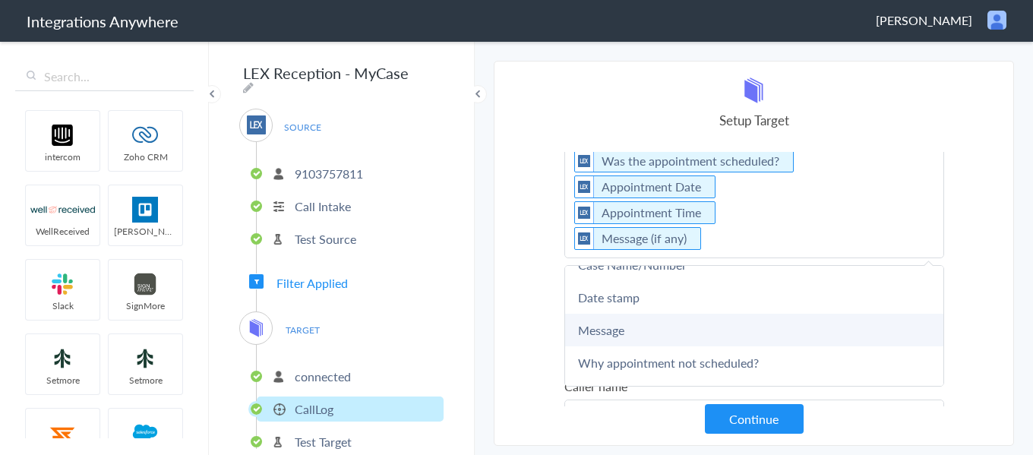
click at [685, 339] on link "Message" at bounding box center [754, 330] width 378 height 33
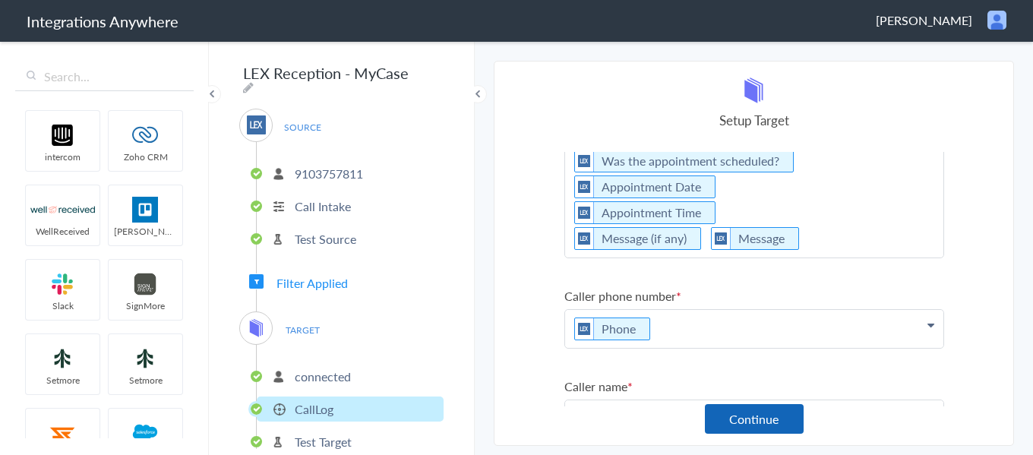
click at [749, 418] on button "Continue" at bounding box center [754, 419] width 99 height 30
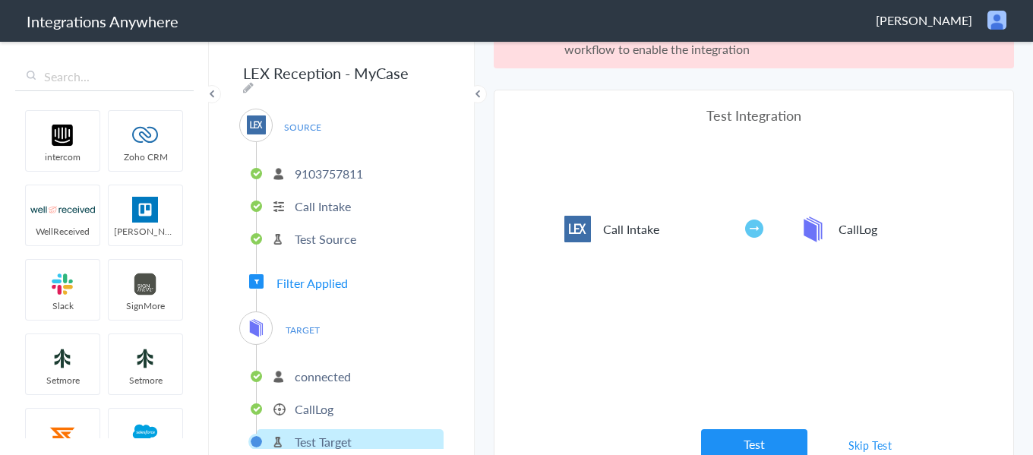
scroll to position [56, 0]
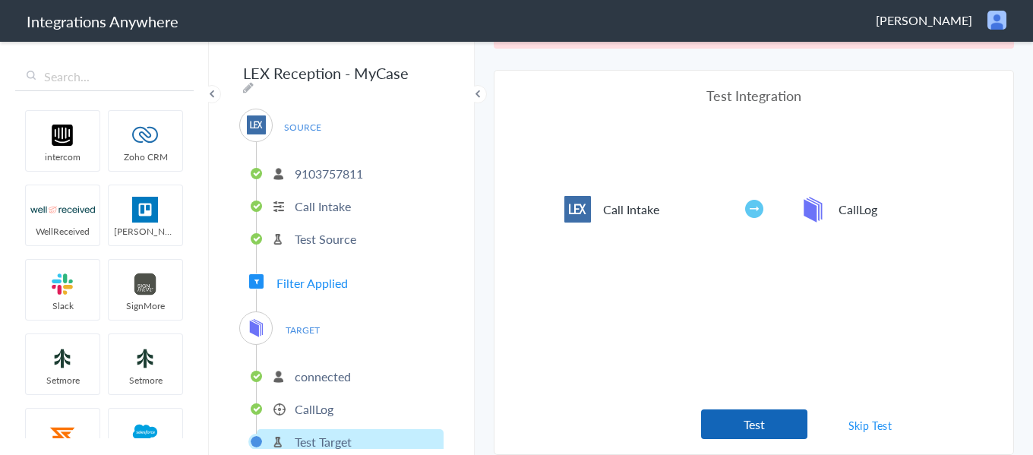
click at [752, 422] on button "Test" at bounding box center [754, 424] width 106 height 30
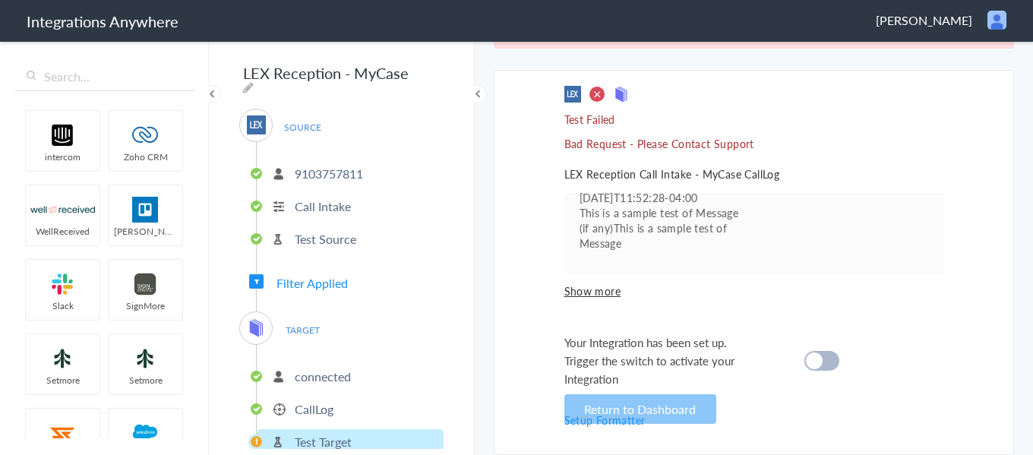
click at [822, 359] on div at bounding box center [821, 361] width 35 height 20
click at [691, 411] on button "Return to Dashboard" at bounding box center [640, 409] width 152 height 30
click at [330, 400] on p "CallLog" at bounding box center [314, 408] width 39 height 17
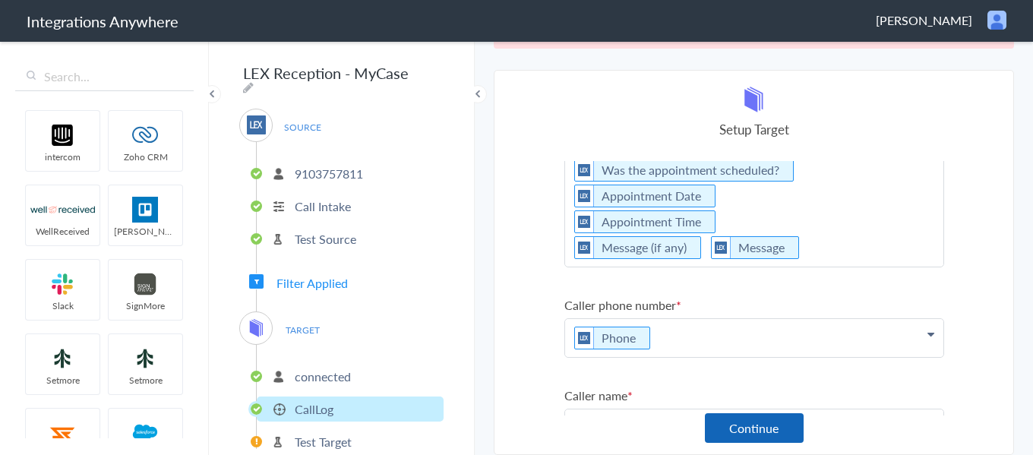
click at [764, 434] on button "Continue" at bounding box center [754, 428] width 99 height 30
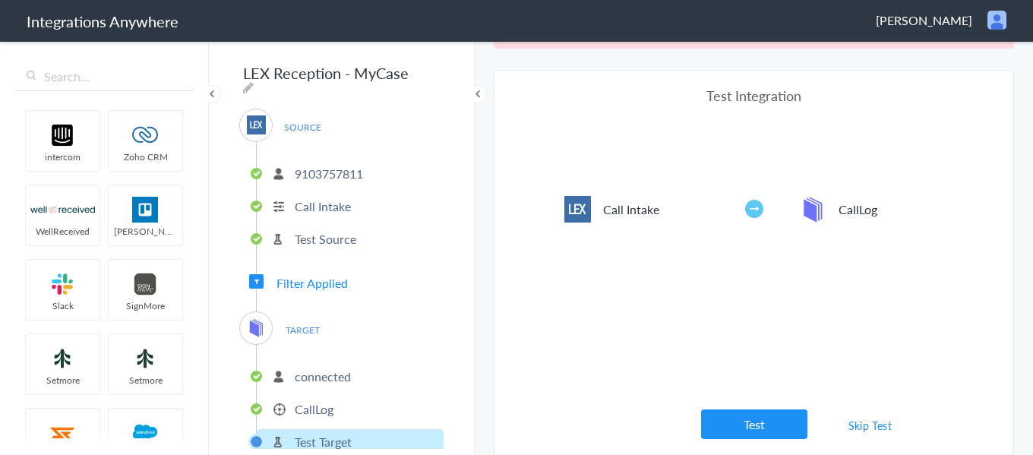
click at [851, 415] on link "Skip Test" at bounding box center [870, 425] width 80 height 27
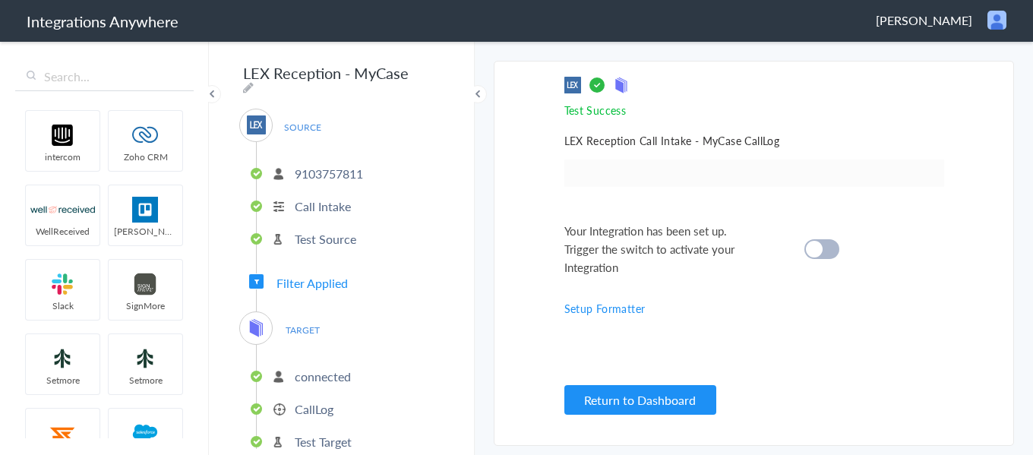
scroll to position [0, 0]
click at [810, 242] on cite at bounding box center [814, 249] width 17 height 17
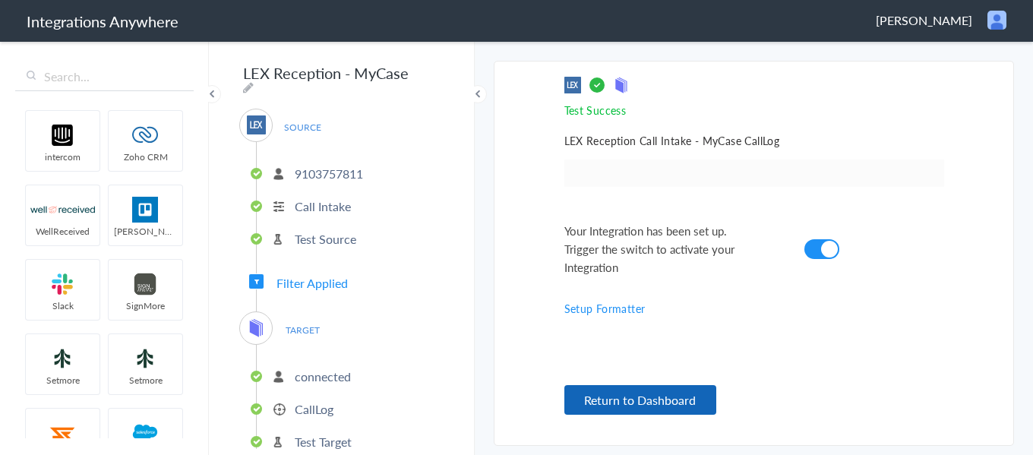
click at [701, 396] on button "Return to Dashboard" at bounding box center [640, 400] width 152 height 30
